Goal: Subscribe to service/newsletter

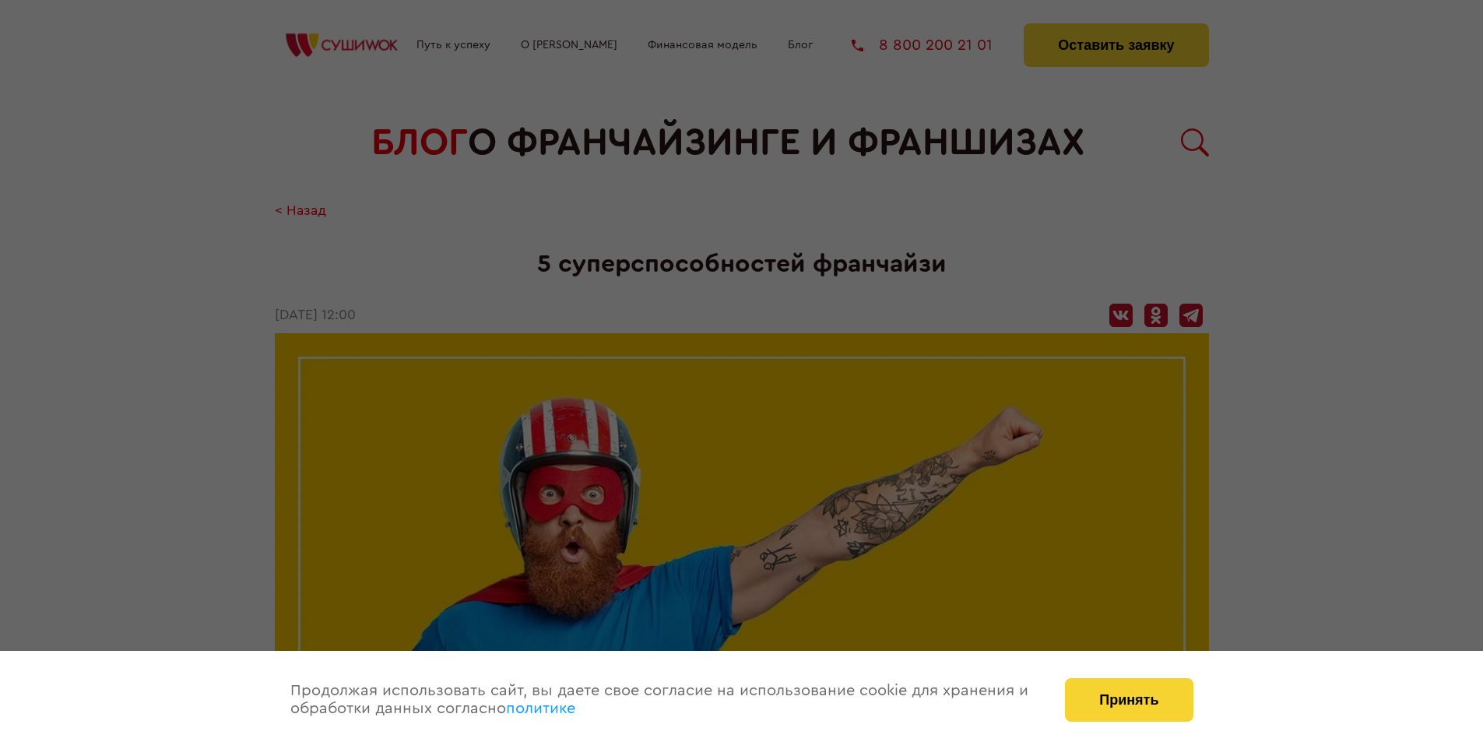
scroll to position [1237, 0]
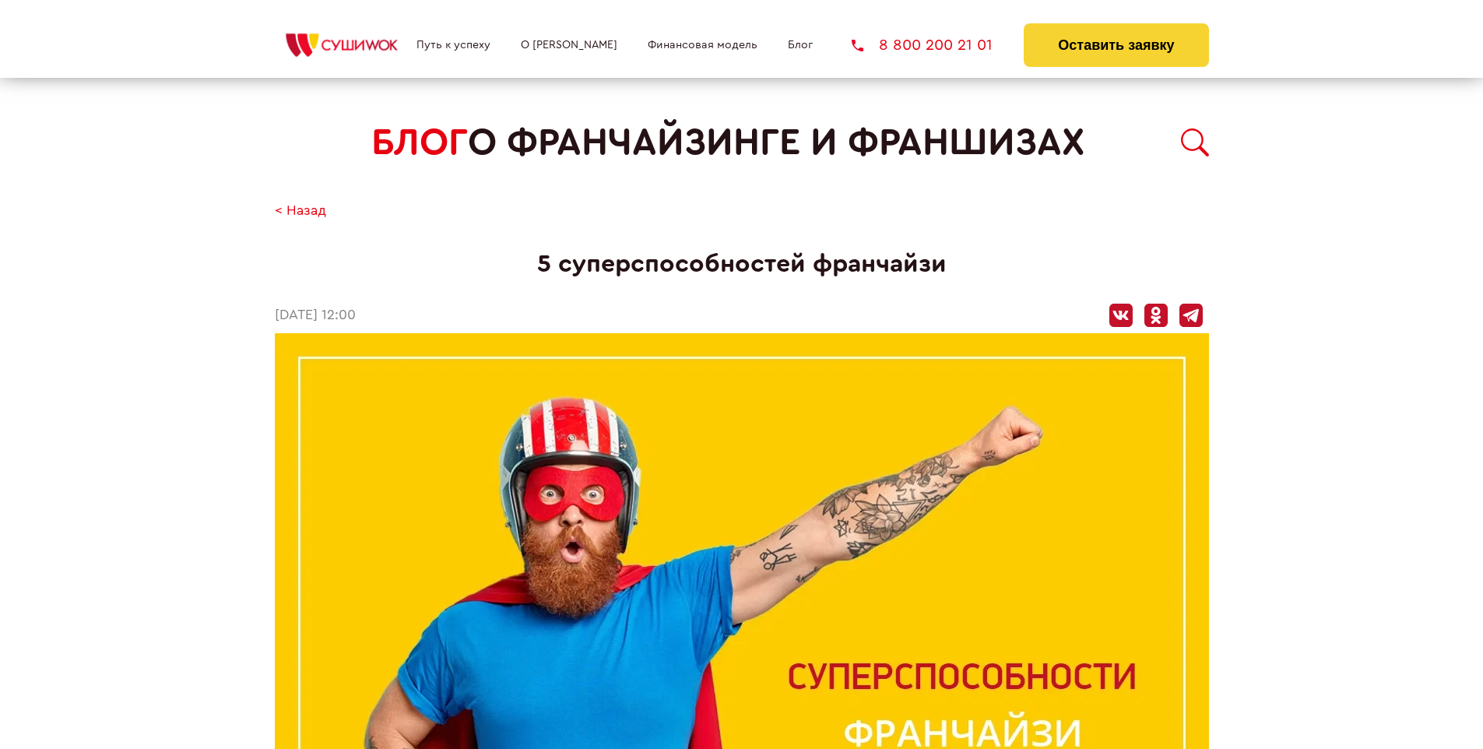
scroll to position [1237, 0]
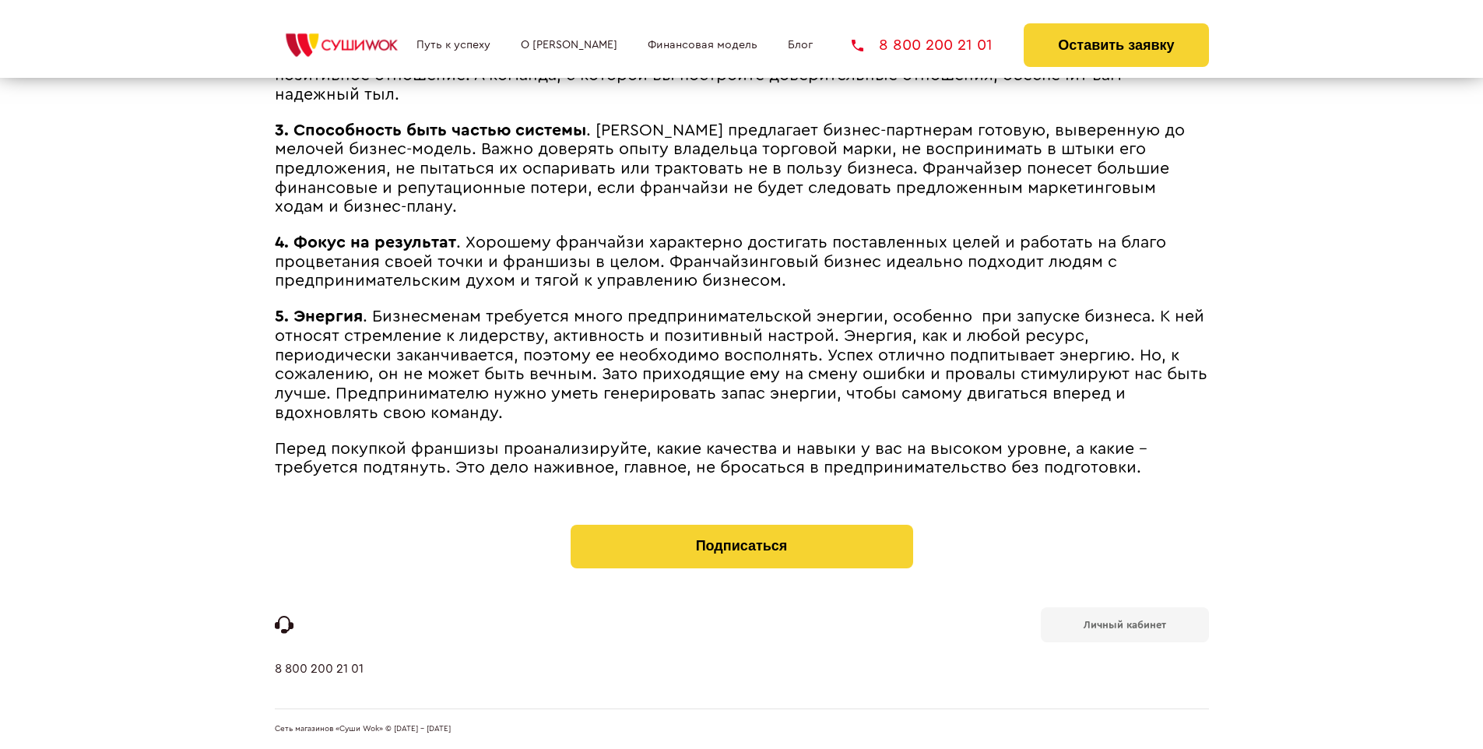
click at [1124, 623] on b "Личный кабинет" at bounding box center [1124, 625] width 82 height 10
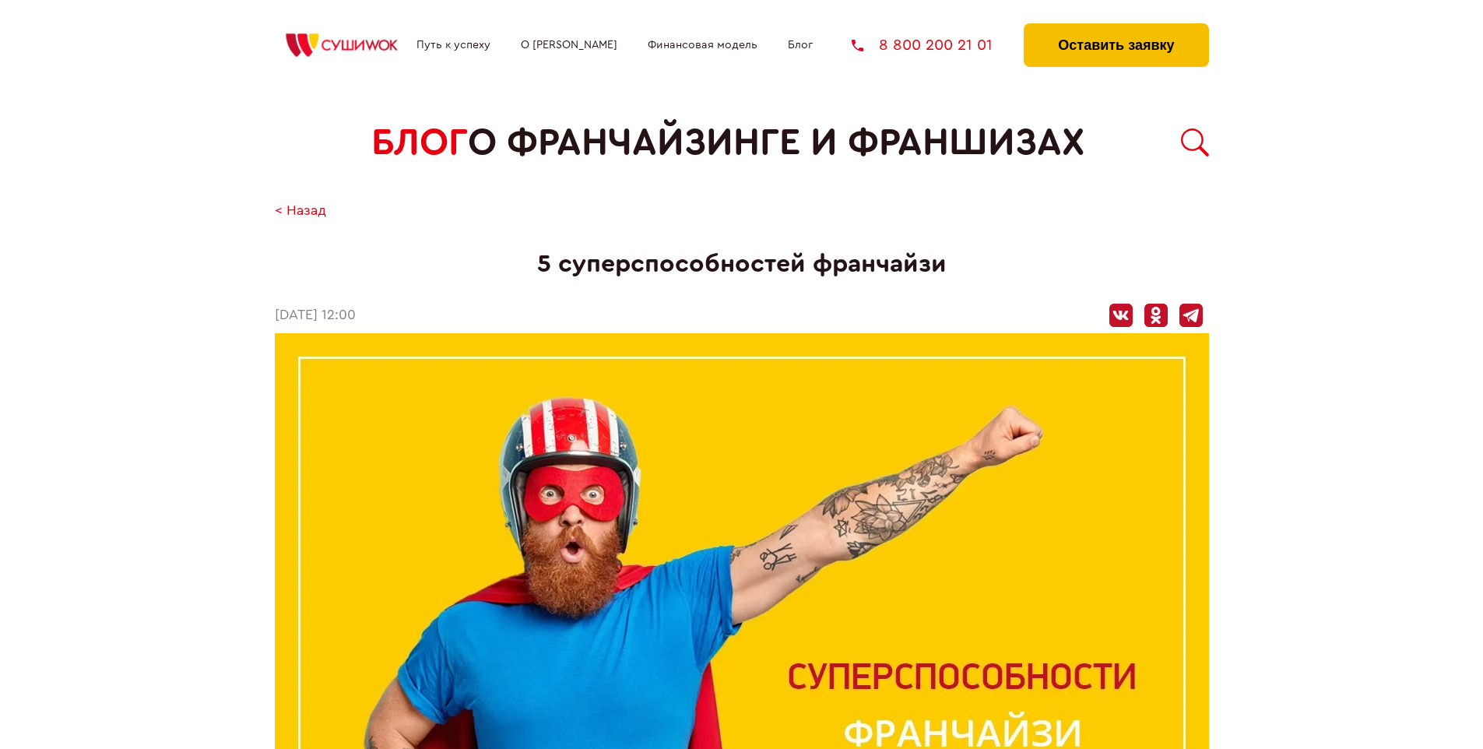
click at [1115, 27] on button "Оставить заявку" at bounding box center [1115, 45] width 184 height 44
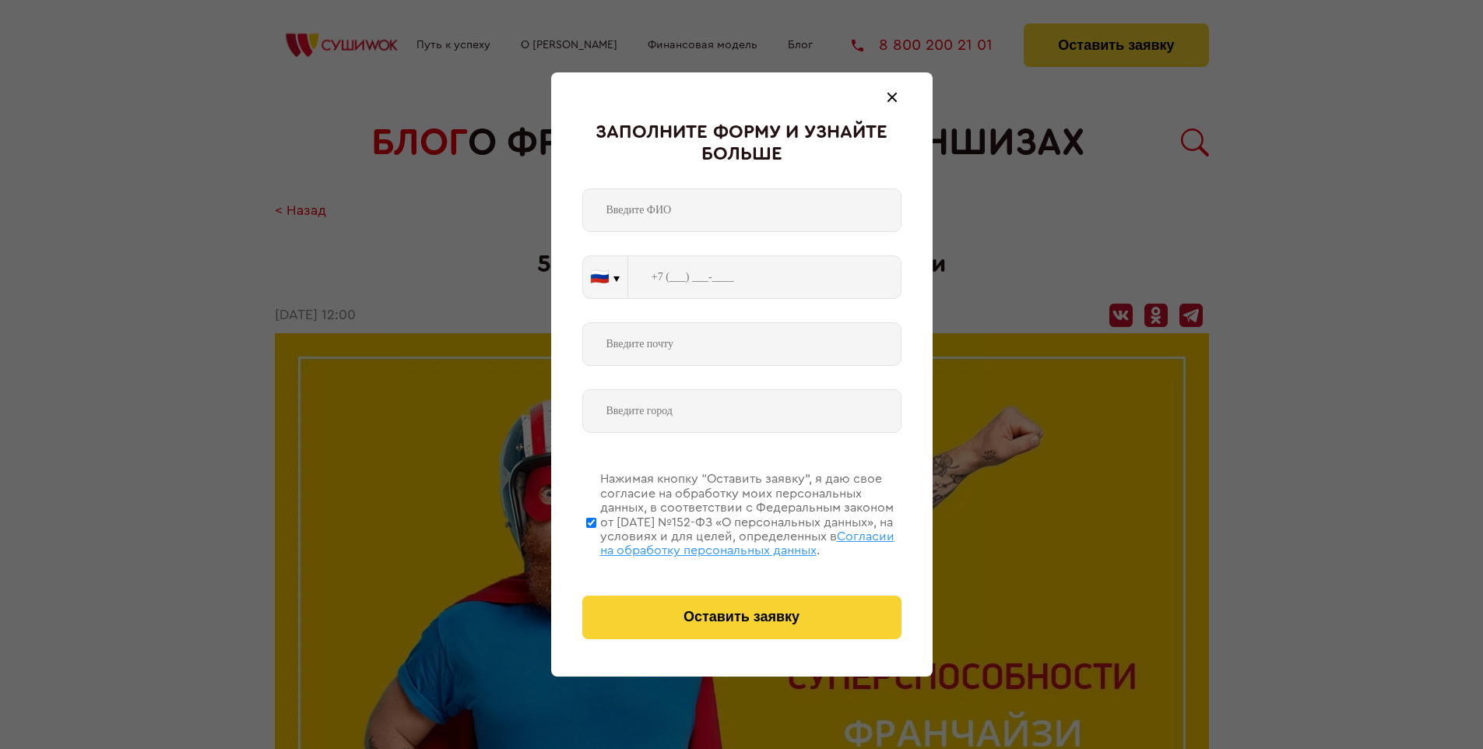
click at [721, 541] on span "Согласии на обработку персональных данных" at bounding box center [747, 543] width 294 height 26
click at [596, 541] on input "Нажимая кнопку “Оставить заявку”, я даю свое согласие на обработку моих персона…" at bounding box center [591, 522] width 10 height 125
checkbox input "false"
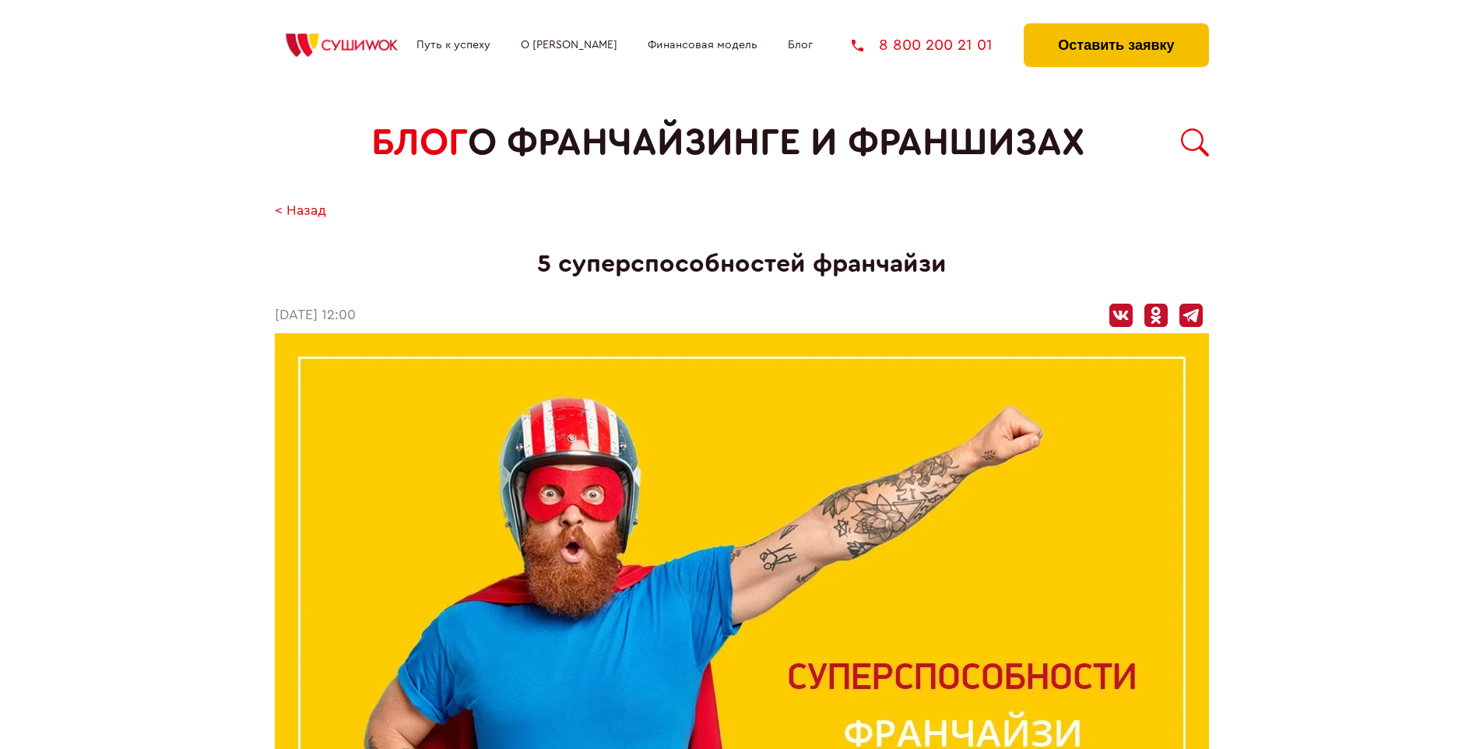
click at [1115, 27] on button "Оставить заявку" at bounding box center [1115, 45] width 184 height 44
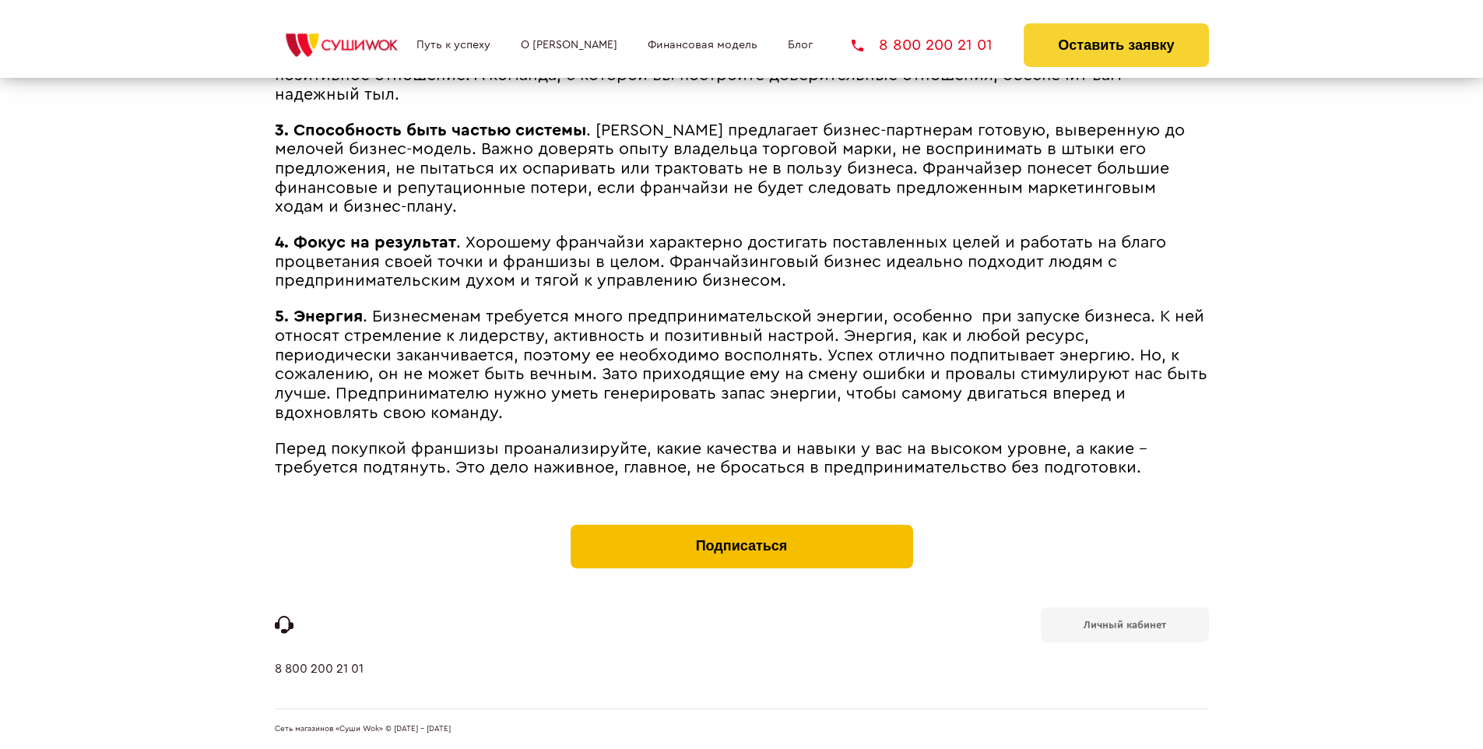
click at [741, 528] on button "Подписаться" at bounding box center [741, 547] width 342 height 44
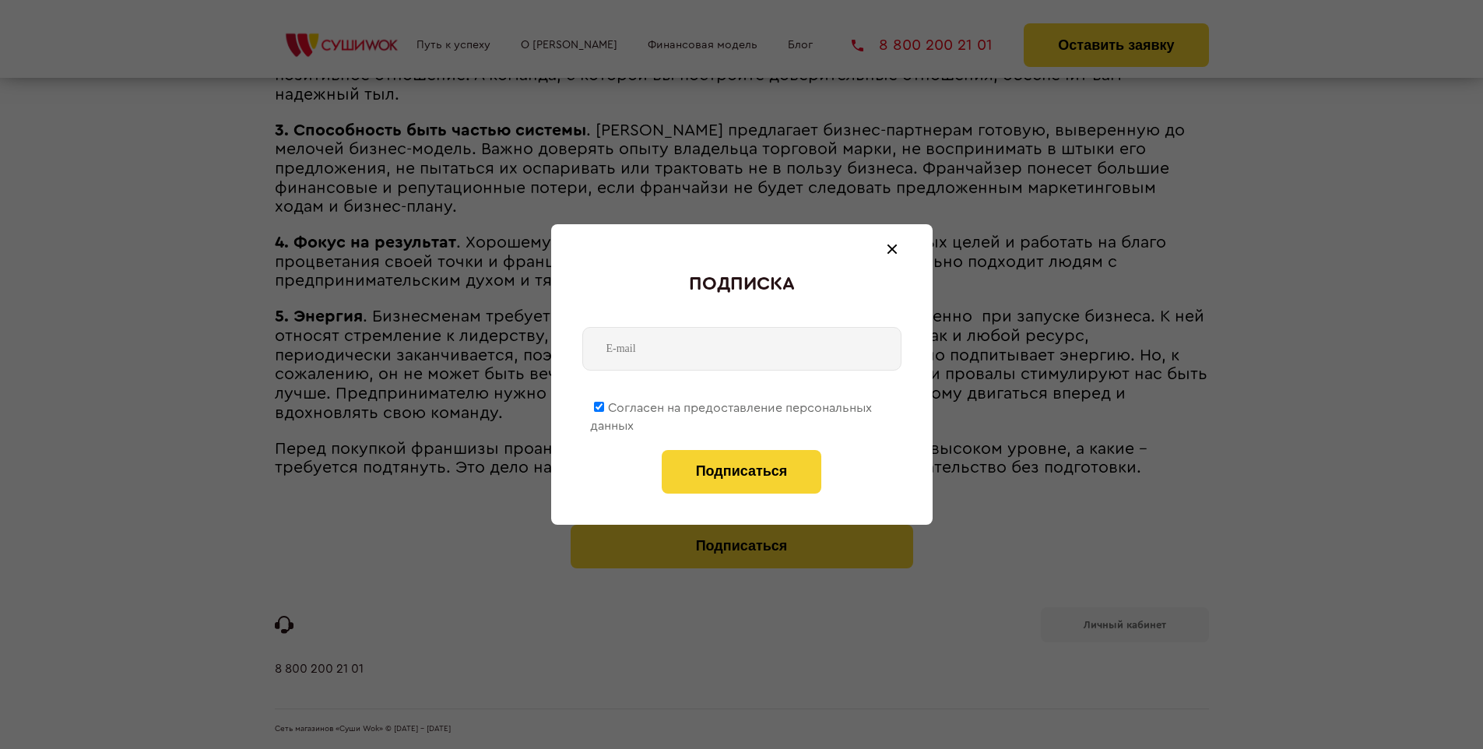
click at [732, 405] on span "Согласен на предоставление персональных данных" at bounding box center [731, 417] width 282 height 30
click at [604, 405] on input "Согласен на предоставление персональных данных" at bounding box center [599, 407] width 10 height 10
checkbox input "false"
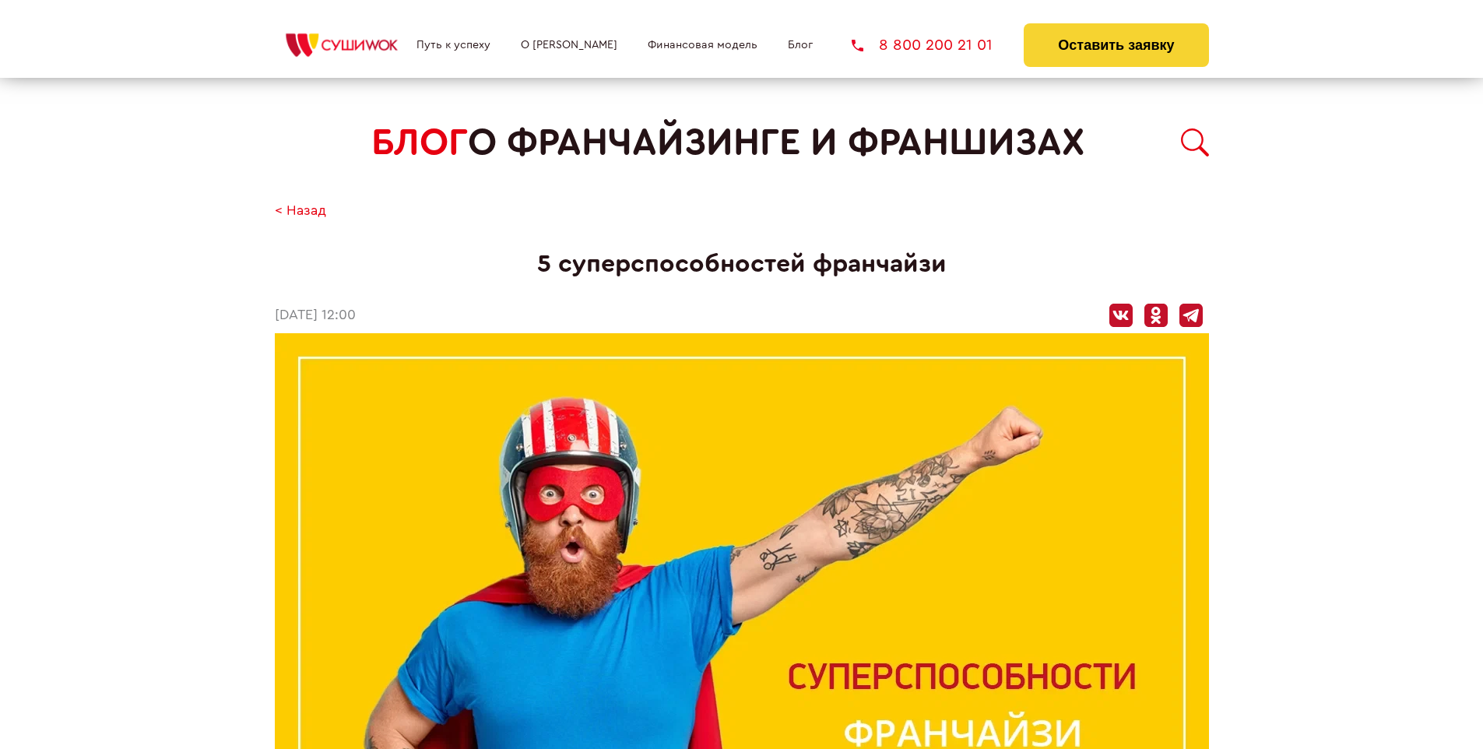
scroll to position [1237, 0]
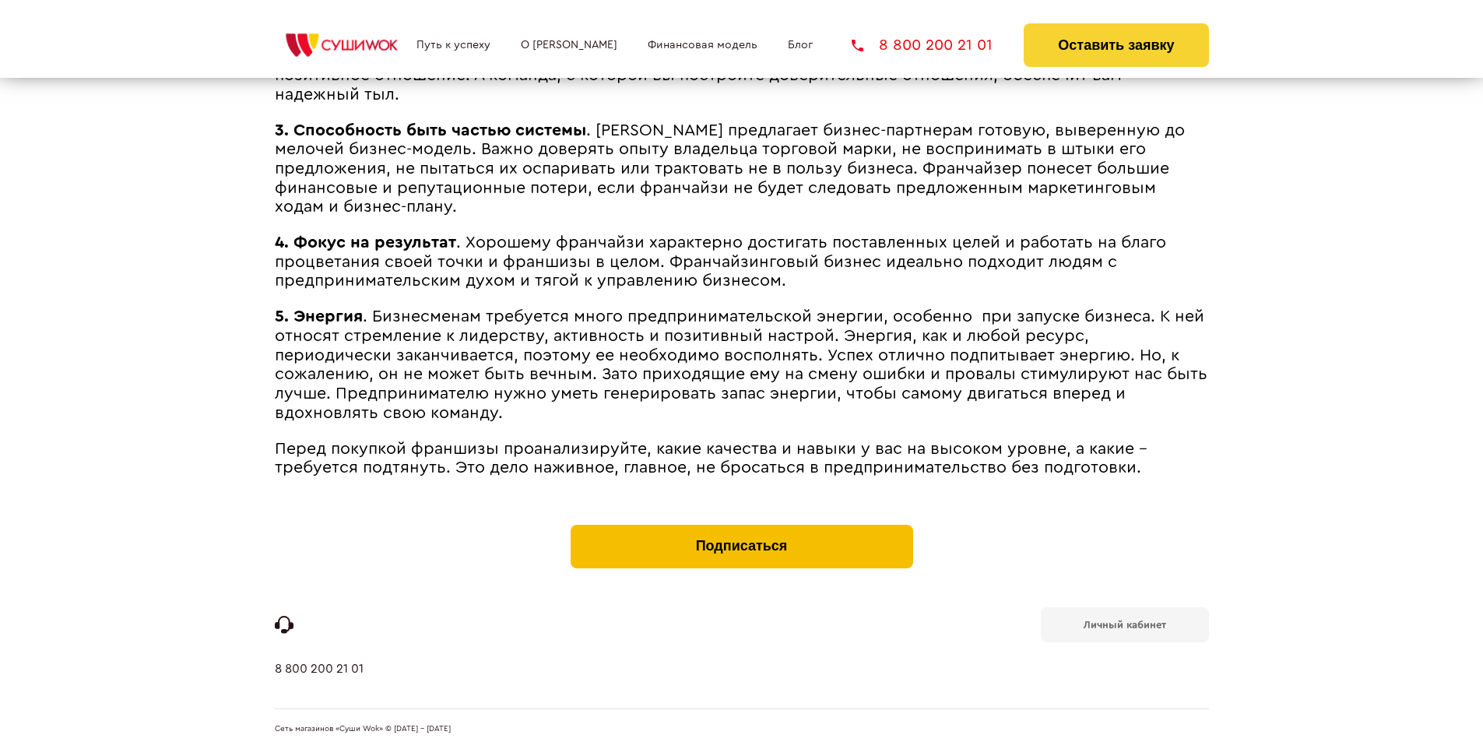
click at [741, 528] on button "Подписаться" at bounding box center [741, 547] width 342 height 44
